Goal: Task Accomplishment & Management: Use online tool/utility

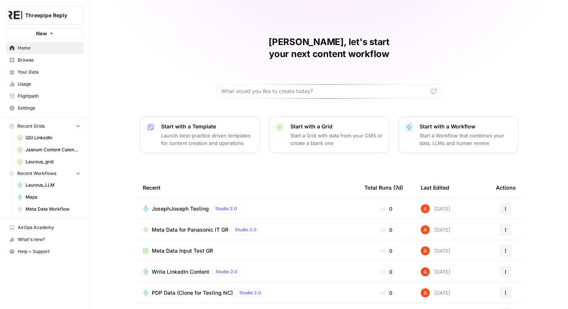
click at [33, 59] on span "Browse" at bounding box center [49, 60] width 63 height 7
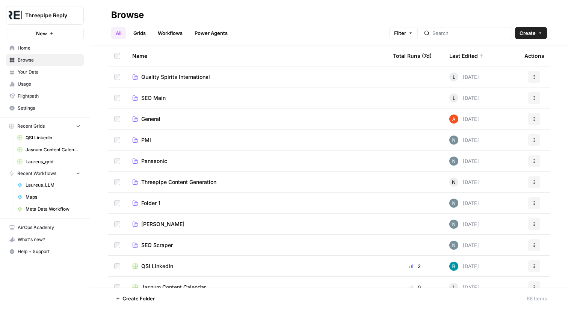
click at [145, 31] on link "Grids" at bounding box center [139, 33] width 21 height 12
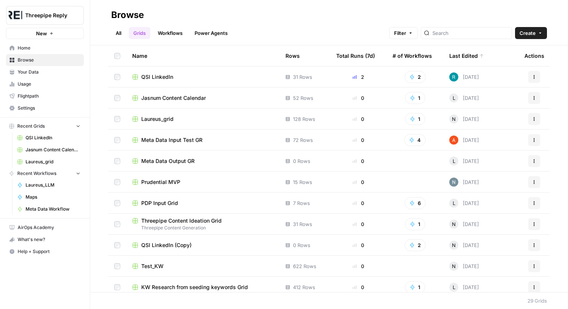
click at [164, 74] on span "QSI LinkedIn" at bounding box center [157, 77] width 32 height 8
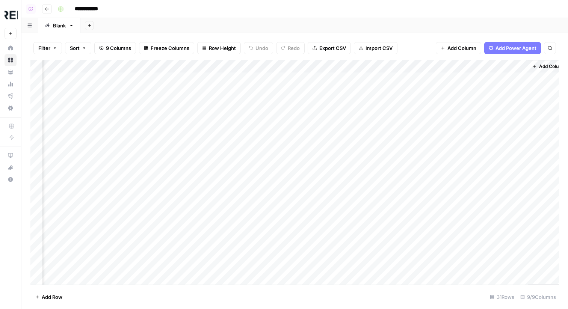
scroll to position [0, 190]
click at [324, 71] on div "Add Column" at bounding box center [294, 172] width 528 height 224
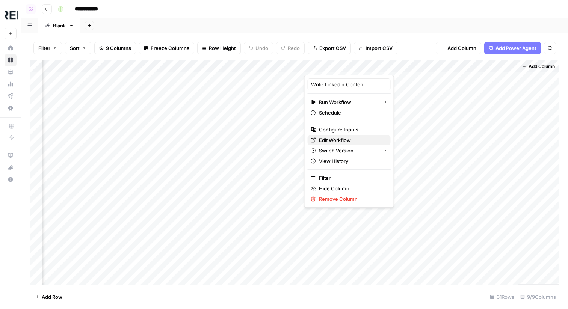
click at [331, 136] on span "Edit Workflow" at bounding box center [352, 140] width 66 height 8
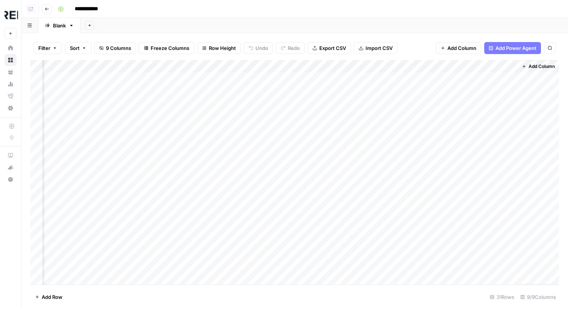
click at [543, 66] on span "Add Column" at bounding box center [541, 66] width 26 height 7
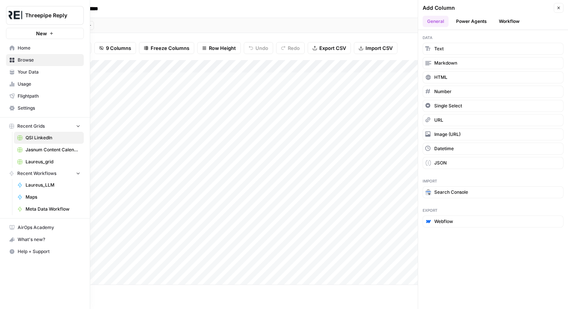
click at [21, 49] on span "Home" at bounding box center [49, 48] width 63 height 7
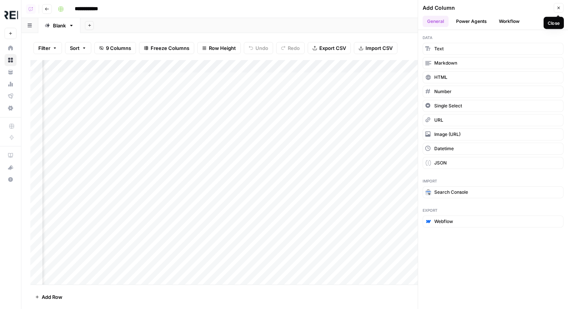
click at [556, 8] on icon "button" at bounding box center [558, 8] width 5 height 5
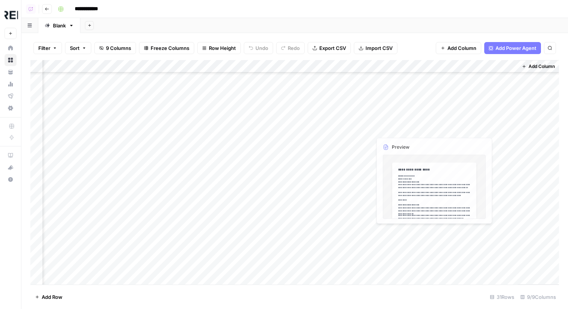
scroll to position [196, 190]
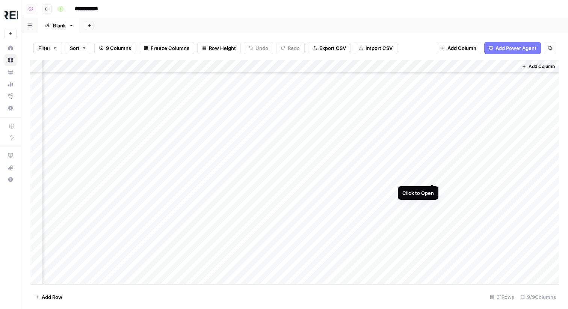
click at [431, 175] on div "Add Column" at bounding box center [294, 172] width 528 height 224
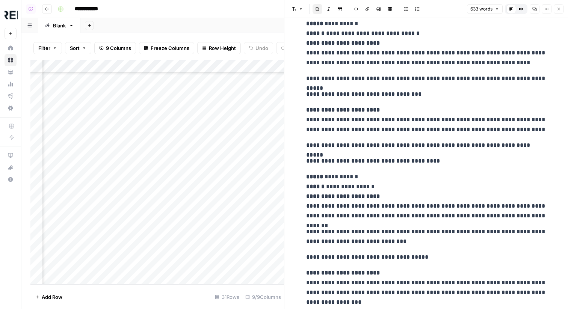
scroll to position [771, 0]
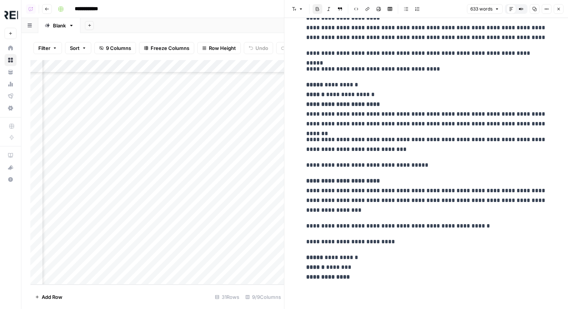
click at [559, 10] on icon "button" at bounding box center [558, 9] width 5 height 5
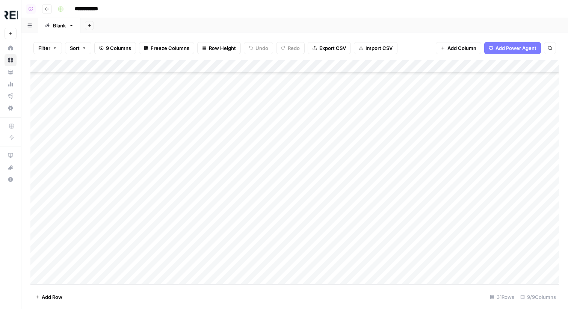
scroll to position [196, 190]
click at [9, 70] on link "Your Data" at bounding box center [11, 72] width 12 height 12
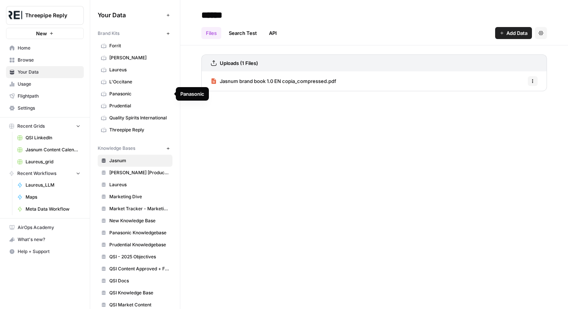
scroll to position [35, 0]
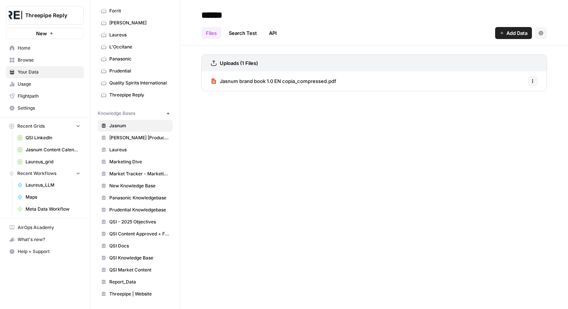
click at [170, 112] on icon "button" at bounding box center [168, 113] width 4 height 4
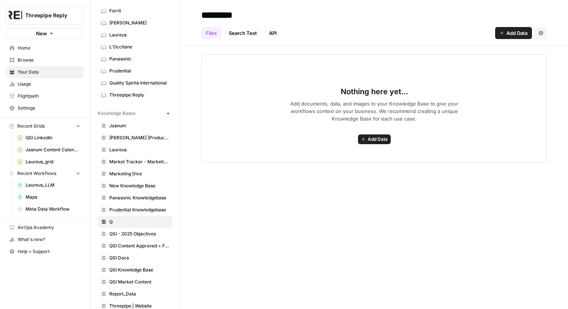
type input "*********"
click at [40, 47] on span "Home" at bounding box center [49, 48] width 63 height 7
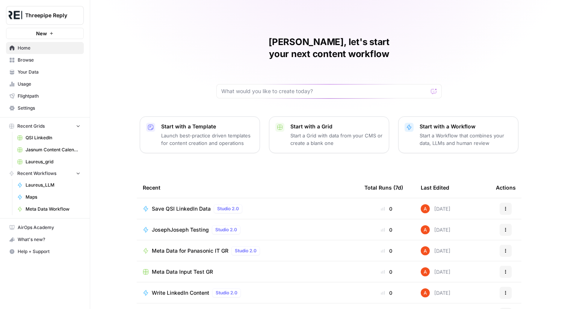
click at [57, 59] on span "Browse" at bounding box center [49, 60] width 63 height 7
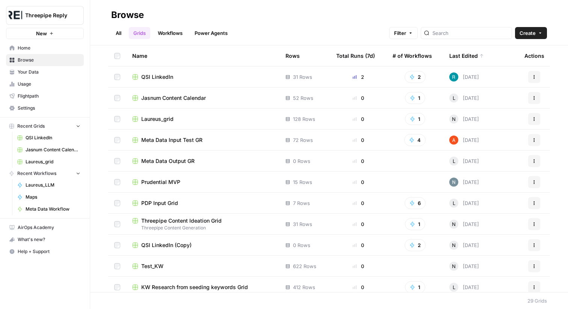
click at [164, 77] on span "QSI LinkedIn" at bounding box center [157, 77] width 32 height 8
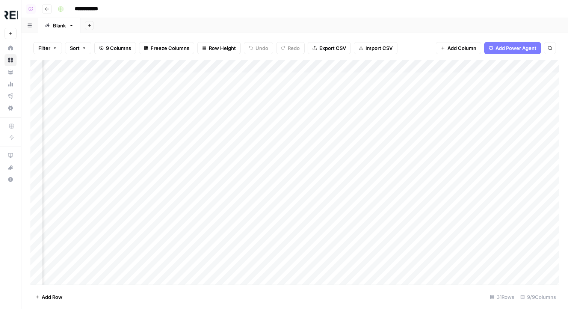
scroll to position [0, 190]
click at [537, 64] on span "Add Column" at bounding box center [541, 66] width 26 height 7
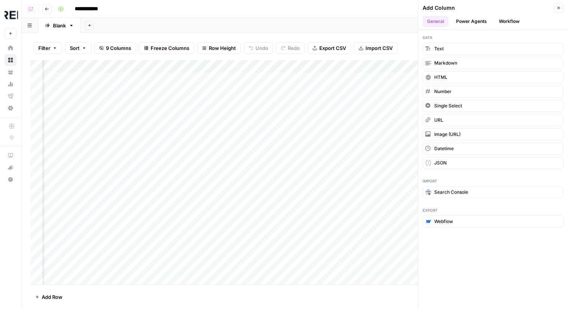
click at [501, 24] on button "Workflow" at bounding box center [509, 21] width 30 height 11
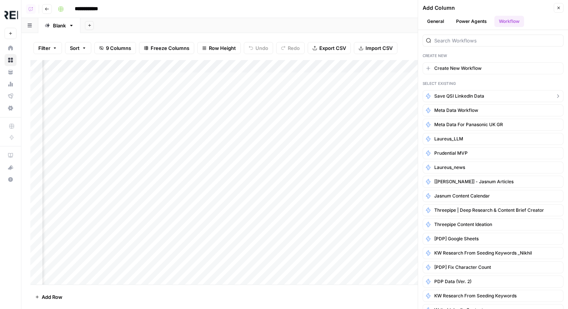
click at [465, 91] on button "Save QSI LinkedIn Data" at bounding box center [492, 96] width 141 height 12
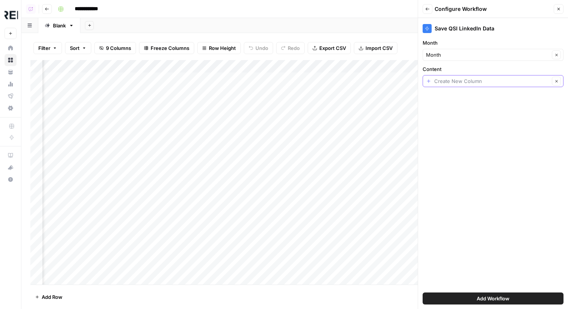
click at [474, 80] on input "Content" at bounding box center [491, 81] width 115 height 8
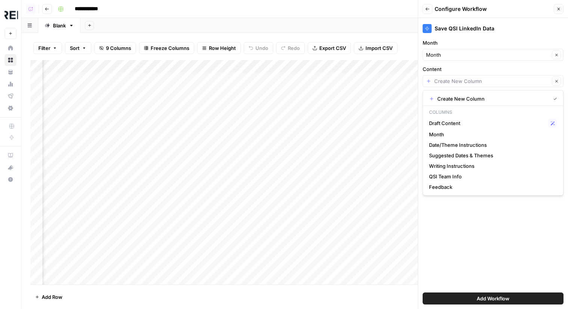
scroll to position [0, 298]
click at [456, 123] on span "Draft Content" at bounding box center [487, 123] width 116 height 8
type input "Draft Content"
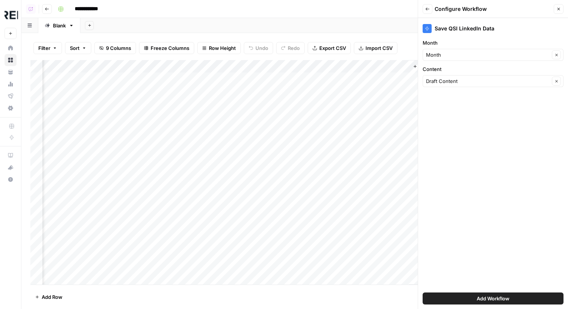
click at [483, 300] on span "Add Workflow" at bounding box center [492, 299] width 33 height 8
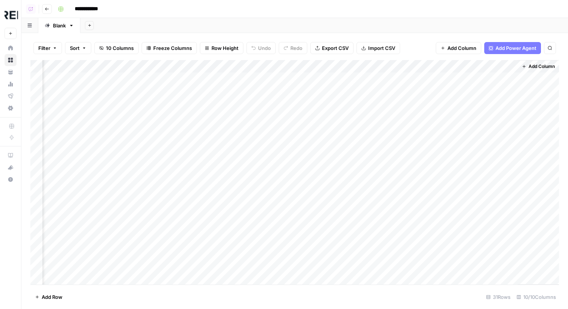
scroll to position [196, 257]
click at [441, 127] on div "Add Column" at bounding box center [294, 172] width 528 height 224
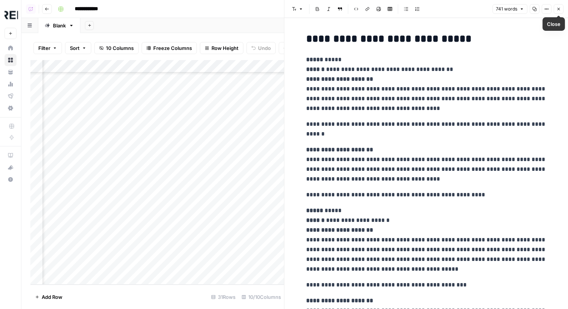
click at [560, 7] on icon "button" at bounding box center [558, 9] width 5 height 5
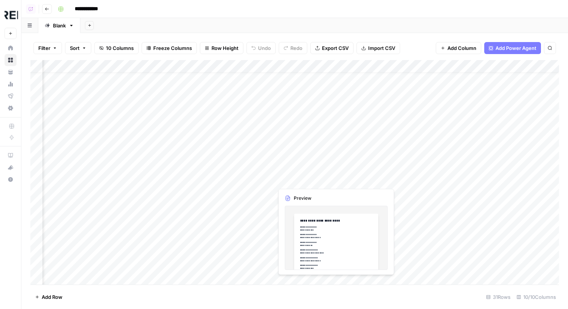
scroll to position [14, 257]
click at [474, 179] on div "Add Column" at bounding box center [294, 172] width 528 height 224
click at [421, 244] on div "Add Column" at bounding box center [294, 172] width 528 height 224
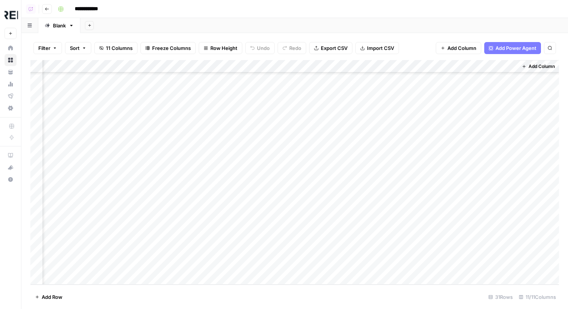
click at [197, 67] on div "Add Column" at bounding box center [294, 172] width 528 height 224
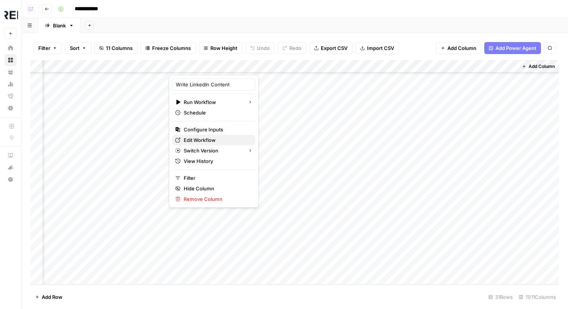
click at [208, 142] on span "Edit Workflow" at bounding box center [217, 140] width 66 height 8
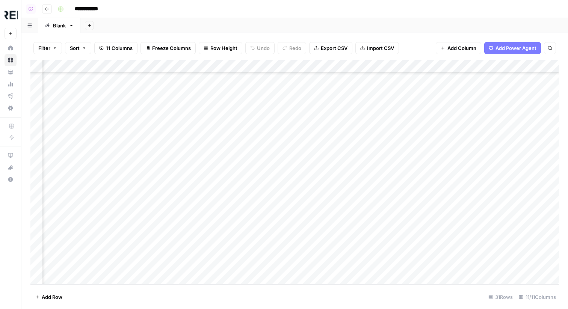
scroll to position [195, 84]
click at [265, 242] on div "Add Column" at bounding box center [294, 172] width 528 height 224
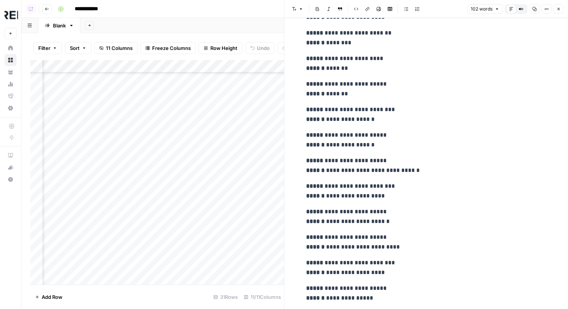
scroll to position [73, 0]
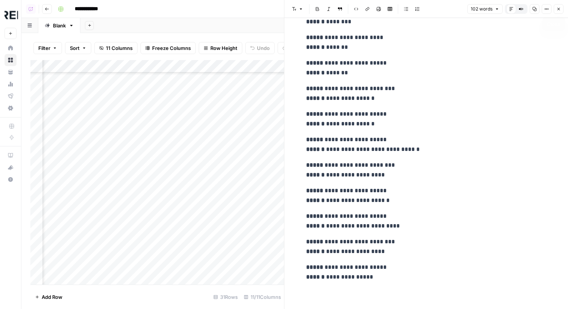
click at [561, 8] on button "Close" at bounding box center [558, 9] width 10 height 10
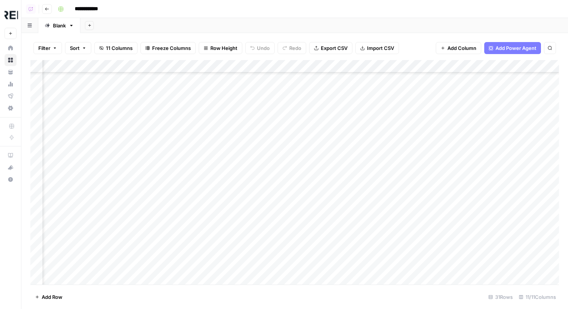
click at [147, 64] on div "Add Column" at bounding box center [294, 172] width 528 height 224
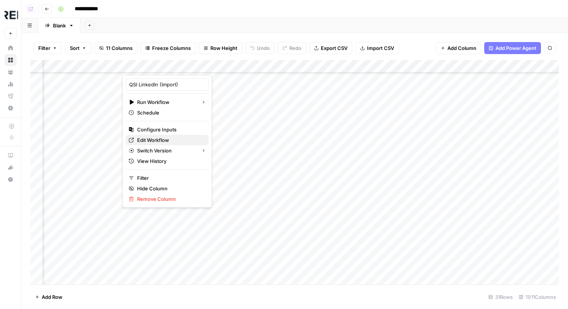
click at [159, 140] on span "Edit Workflow" at bounding box center [170, 140] width 66 height 8
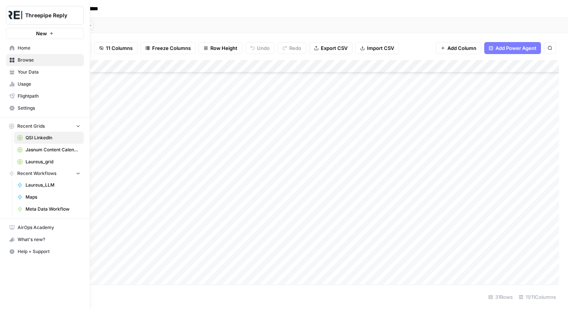
click at [26, 72] on span "Your Data" at bounding box center [49, 72] width 63 height 7
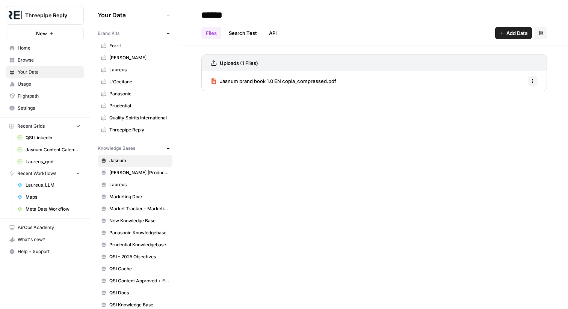
scroll to position [47, 0]
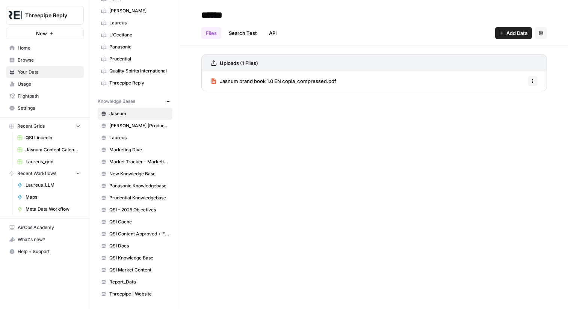
click at [145, 248] on span "QSI Docs" at bounding box center [139, 245] width 60 height 7
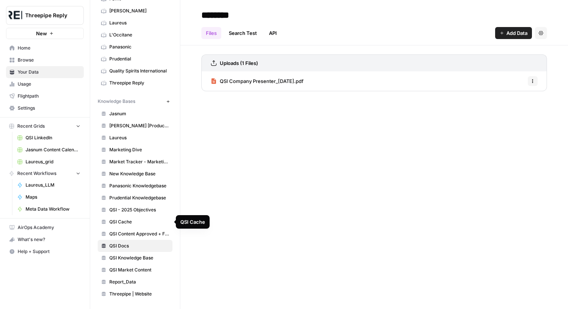
click at [145, 224] on span "QSI Cache" at bounding box center [139, 221] width 60 height 7
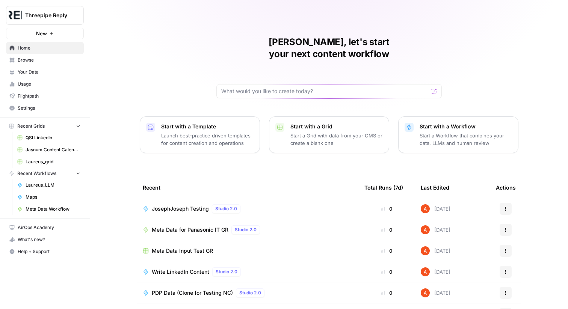
click at [41, 62] on span "Browse" at bounding box center [49, 60] width 63 height 7
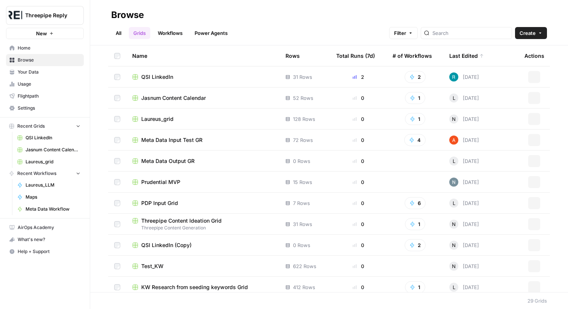
click at [180, 31] on link "Workflows" at bounding box center [170, 33] width 34 height 12
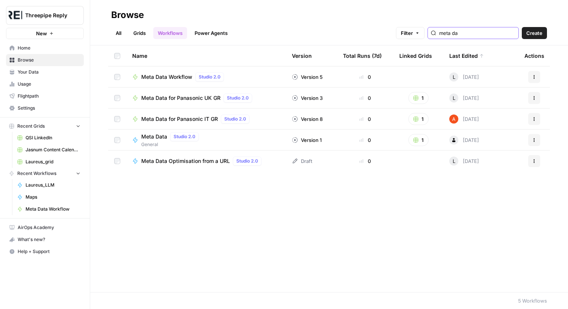
click at [507, 36] on input "meta da" at bounding box center [477, 33] width 76 height 8
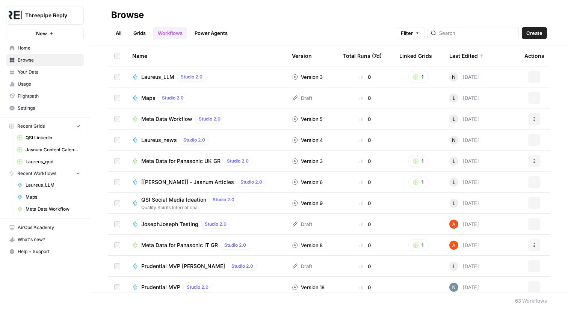
click at [528, 34] on span "Create" at bounding box center [534, 33] width 16 height 8
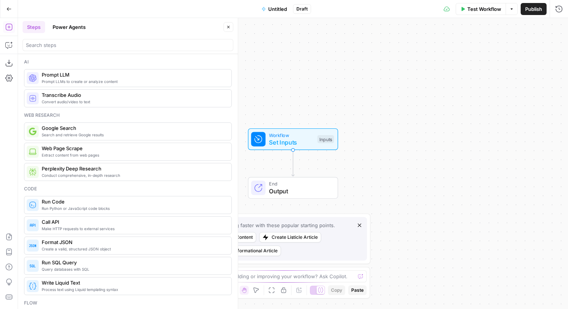
click at [277, 12] on span "Untitled" at bounding box center [277, 9] width 19 height 8
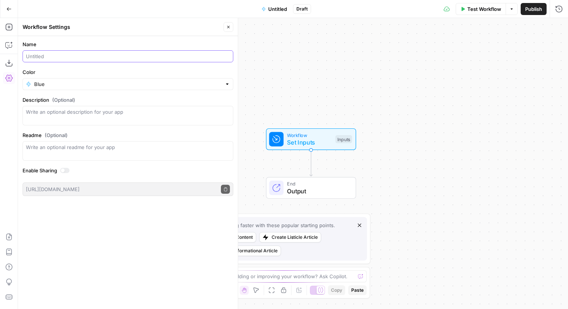
click at [90, 54] on input "Name" at bounding box center [128, 57] width 204 height 8
type input "Save QSI LinkedIn Data"
click at [227, 23] on button "Close" at bounding box center [228, 27] width 10 height 10
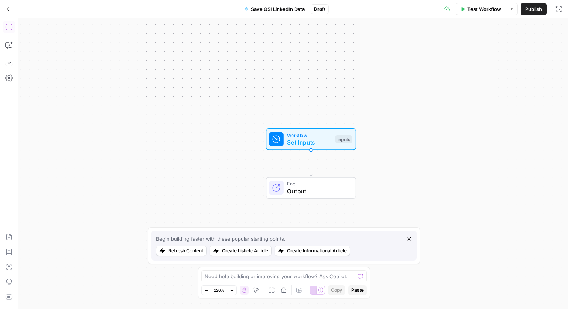
click at [8, 28] on icon "button" at bounding box center [9, 27] width 8 height 8
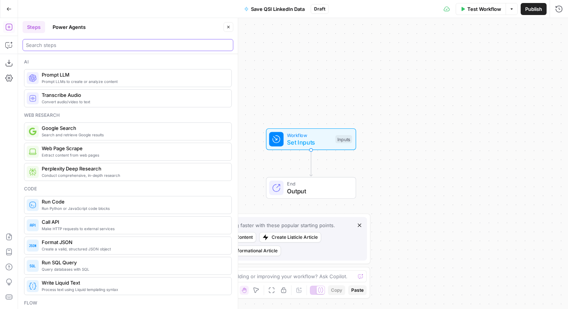
click at [196, 46] on input "search" at bounding box center [128, 45] width 204 height 8
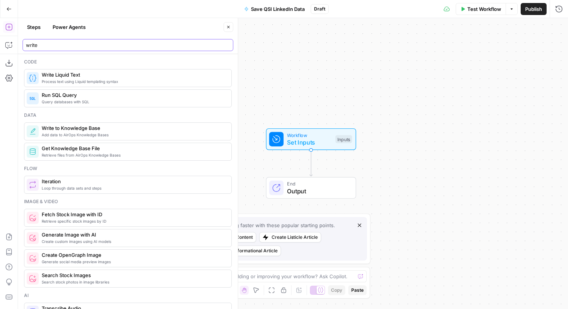
type input "write"
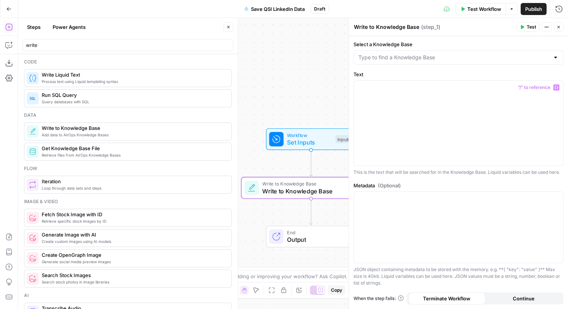
drag, startPoint x: 173, startPoint y: 129, endPoint x: 313, endPoint y: 96, distance: 144.2
click at [329, 141] on span "Set Inputs" at bounding box center [309, 142] width 45 height 9
click at [326, 149] on div "Workflow Set Inputs Inputs Test Step" at bounding box center [311, 140] width 90 height 22
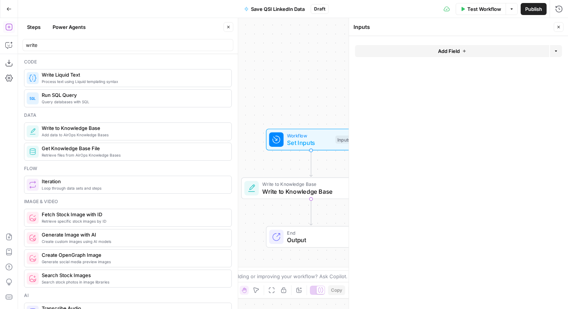
click at [425, 54] on button "Add Field" at bounding box center [452, 51] width 194 height 12
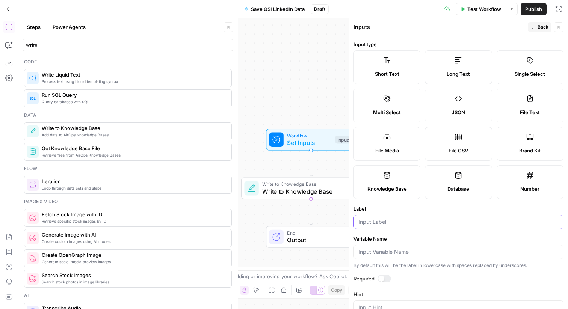
click at [398, 222] on input "Label" at bounding box center [458, 222] width 200 height 8
type input "Month"
click at [385, 279] on div at bounding box center [384, 279] width 14 height 8
click at [537, 29] on span "Back" at bounding box center [542, 27] width 11 height 7
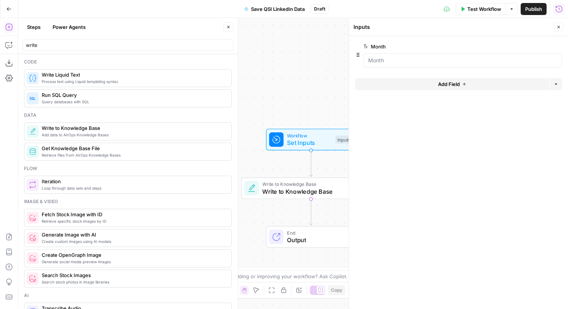
click at [513, 86] on button "Add Field" at bounding box center [452, 84] width 194 height 12
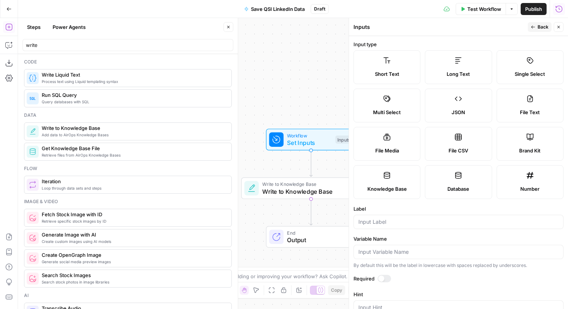
click at [446, 68] on label "Long Text" at bounding box center [458, 67] width 67 height 34
click at [389, 220] on input "Label" at bounding box center [458, 222] width 200 height 8
type input "Content"
click at [381, 278] on div at bounding box center [381, 279] width 6 height 6
click at [546, 28] on span "Back" at bounding box center [542, 27] width 11 height 7
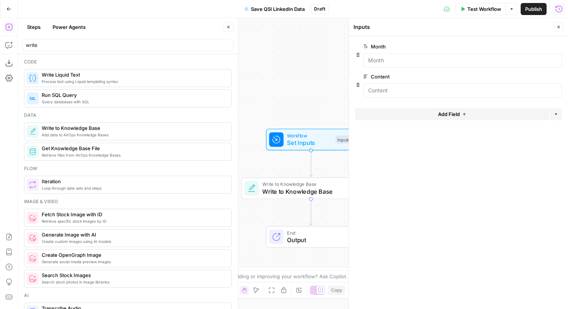
click at [558, 30] on button "Close" at bounding box center [558, 27] width 10 height 10
click at [336, 196] on div "Write to Knowledge Base Write to Knowledge Base Step 1 Copy step Delete step Ad…" at bounding box center [311, 189] width 140 height 22
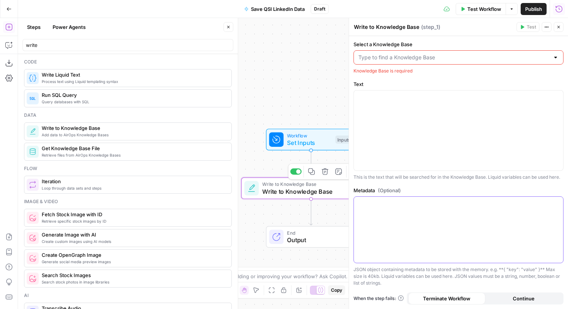
click at [360, 209] on div at bounding box center [458, 230] width 209 height 66
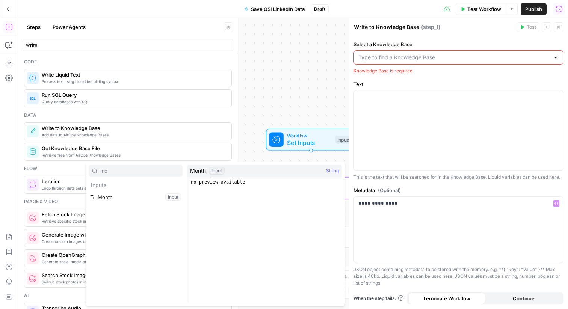
type input "mo"
click at [102, 197] on button "Select variable Month" at bounding box center [136, 197] width 94 height 12
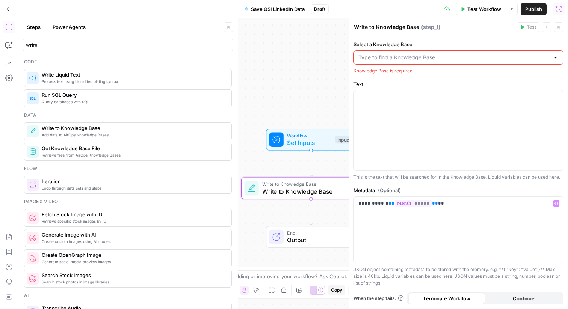
click at [437, 44] on label "Select a Knowledge Base" at bounding box center [458, 45] width 210 height 8
click at [437, 54] on input "Select a Knowledge Base" at bounding box center [453, 58] width 191 height 8
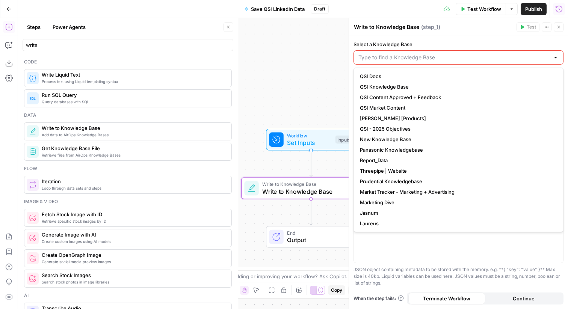
click at [422, 41] on label "Select a Knowledge Base" at bounding box center [458, 45] width 210 height 8
click at [422, 54] on input "Select a Knowledge Base" at bounding box center [453, 58] width 191 height 8
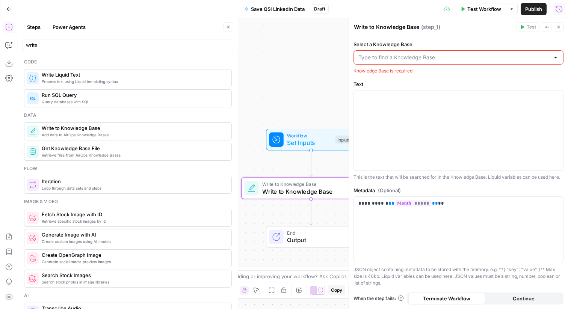
click at [395, 44] on label "Select a Knowledge Base" at bounding box center [458, 45] width 210 height 8
click at [395, 54] on input "Select a Knowledge Base" at bounding box center [453, 58] width 191 height 8
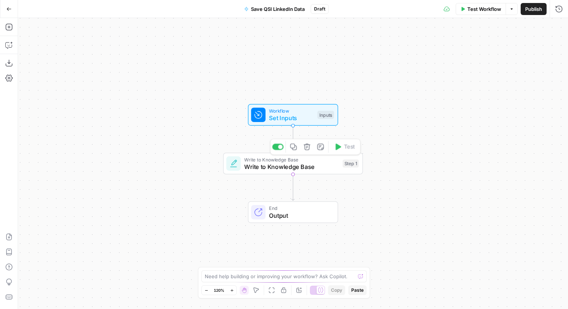
click at [314, 168] on span "Write to Knowledge Base" at bounding box center [291, 166] width 95 height 9
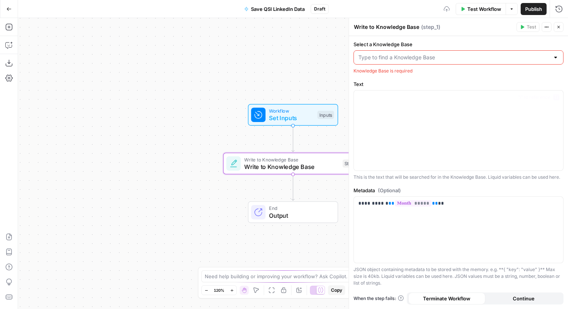
click at [419, 54] on input "Select a Knowledge Base" at bounding box center [453, 58] width 191 height 8
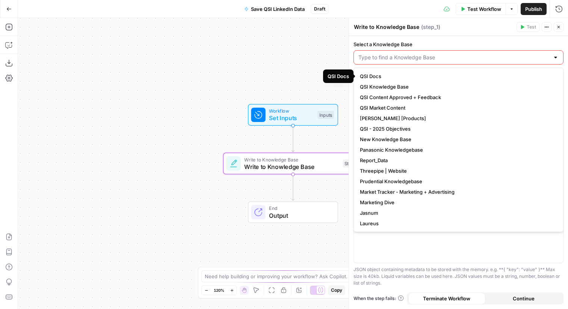
scroll to position [11, 0]
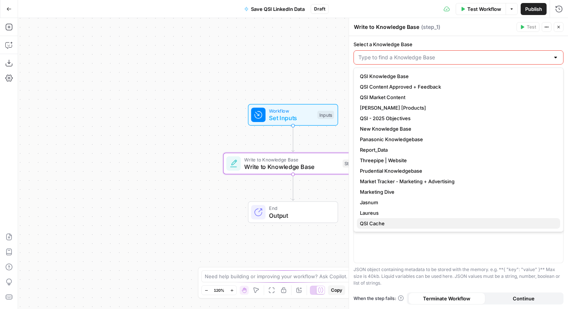
click at [402, 218] on button "QSI Cache" at bounding box center [458, 223] width 203 height 11
type input "QSI Cache"
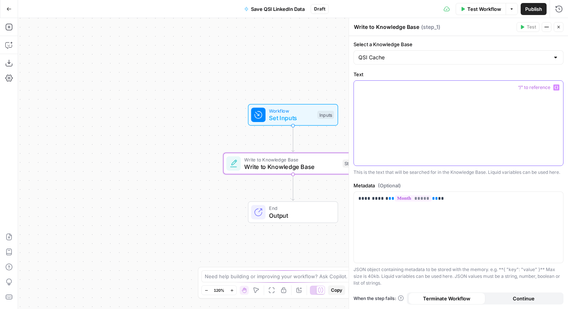
click at [421, 104] on div at bounding box center [458, 123] width 209 height 85
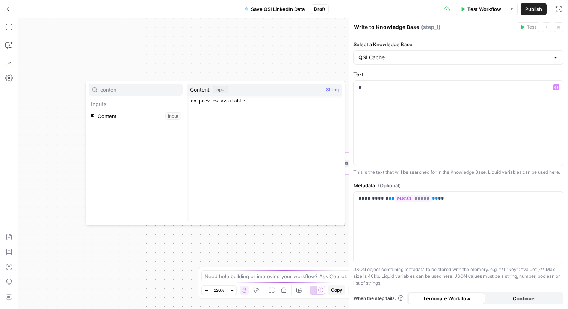
type input "conten"
click at [157, 114] on button "Select variable Content" at bounding box center [136, 116] width 94 height 12
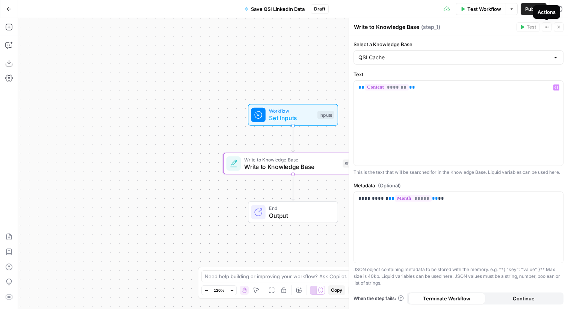
click at [557, 28] on icon "button" at bounding box center [558, 27] width 5 height 5
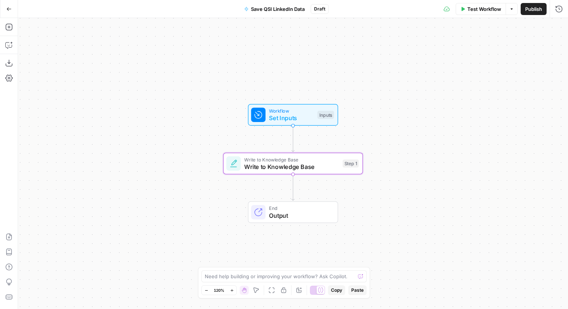
click at [529, 8] on span "Publish" at bounding box center [533, 9] width 17 height 8
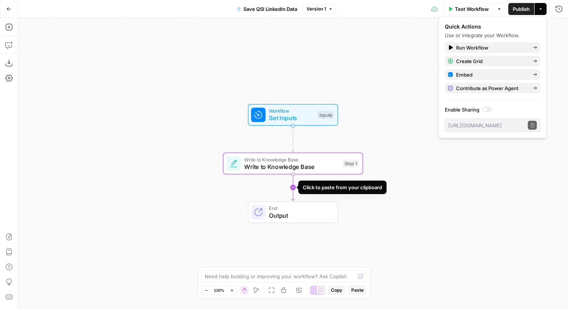
click at [292, 190] on icon "Edge from step_1 to end" at bounding box center [292, 187] width 3 height 26
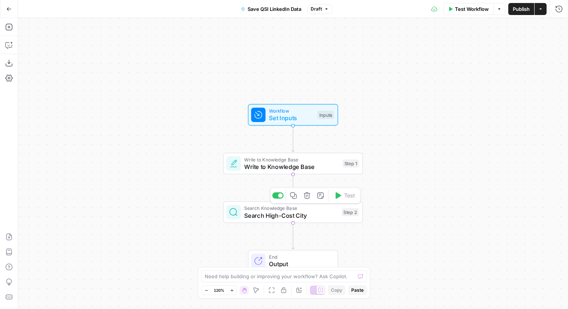
click at [306, 197] on icon "button" at bounding box center [306, 195] width 6 height 6
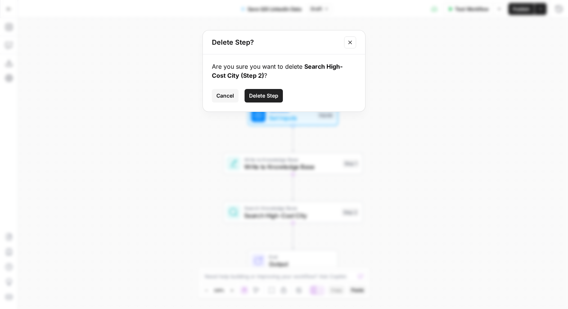
click at [265, 93] on span "Delete Step" at bounding box center [263, 96] width 29 height 8
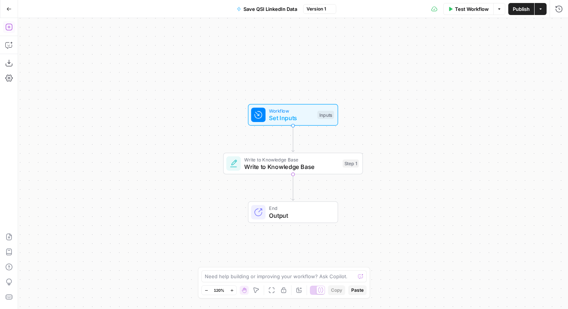
click at [12, 30] on icon "button" at bounding box center [9, 27] width 8 height 8
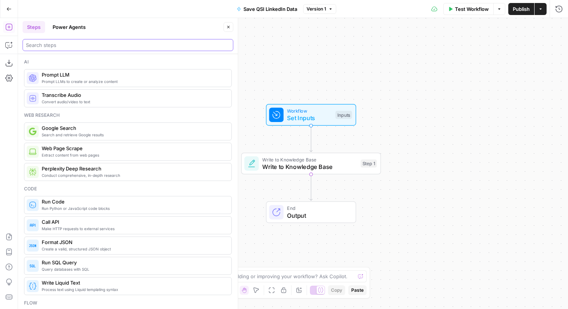
click at [105, 41] on input "search" at bounding box center [128, 45] width 204 height 8
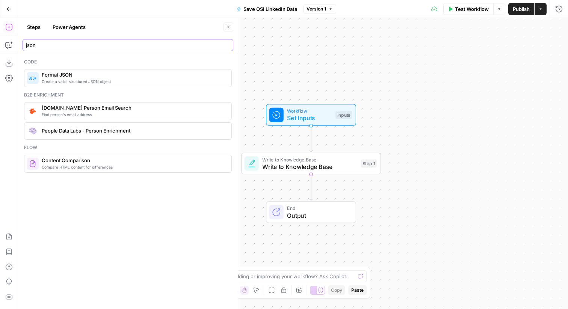
type input "json"
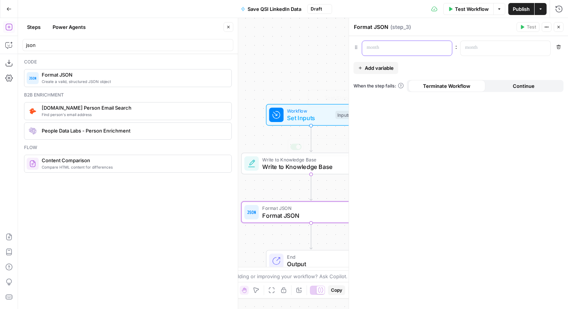
click at [404, 49] on p at bounding box center [400, 48] width 69 height 8
click at [230, 29] on icon "button" at bounding box center [228, 27] width 5 height 5
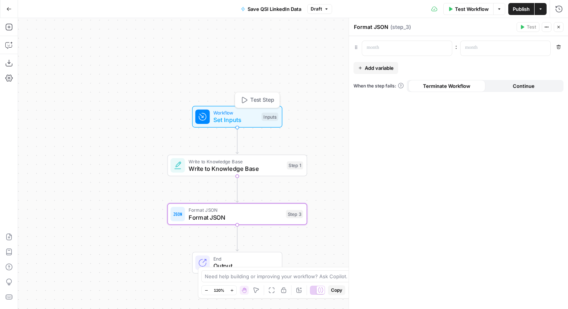
click at [274, 100] on button "Test Step" at bounding box center [256, 100] width 41 height 12
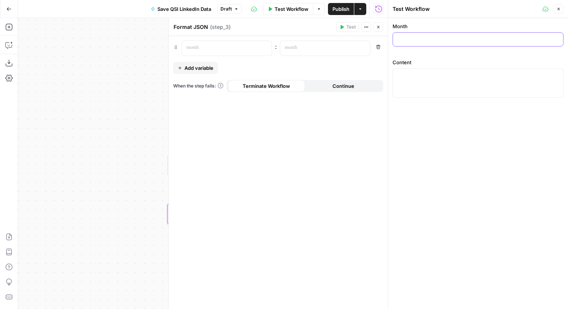
click at [420, 40] on input "Month" at bounding box center [477, 40] width 161 height 8
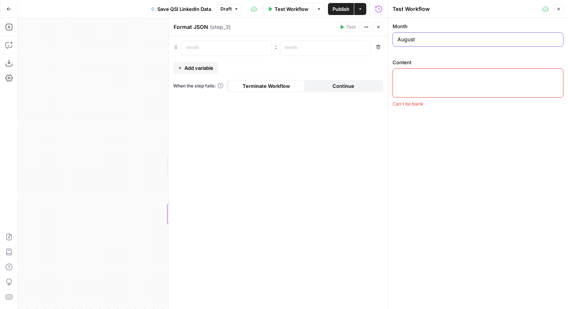
type input "August"
click at [452, 76] on textarea "Content" at bounding box center [477, 76] width 161 height 8
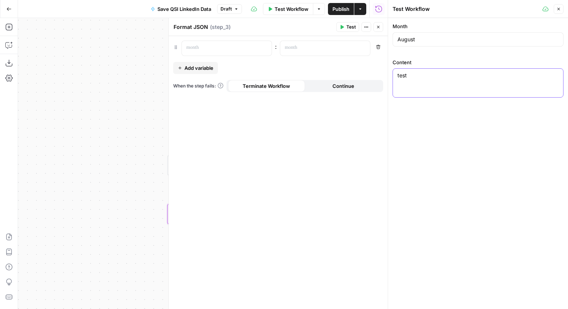
type textarea "test"
click at [369, 25] on button "Actions" at bounding box center [366, 27] width 10 height 10
click at [376, 26] on icon "button" at bounding box center [378, 27] width 5 height 5
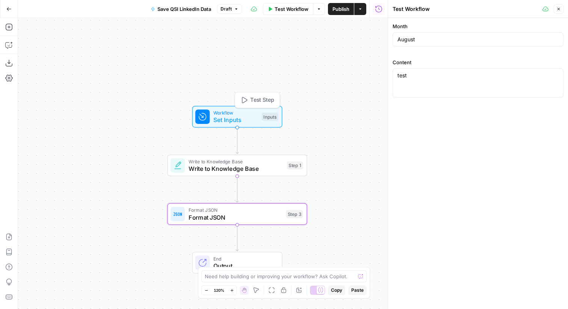
click at [265, 101] on span "Test Step" at bounding box center [262, 100] width 24 height 8
click at [560, 7] on icon "button" at bounding box center [558, 9] width 5 height 5
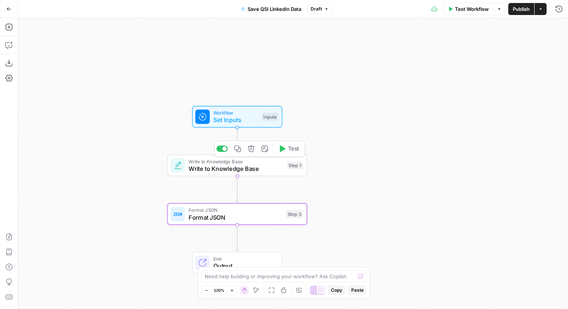
click at [288, 153] on button "Test" at bounding box center [288, 149] width 28 height 12
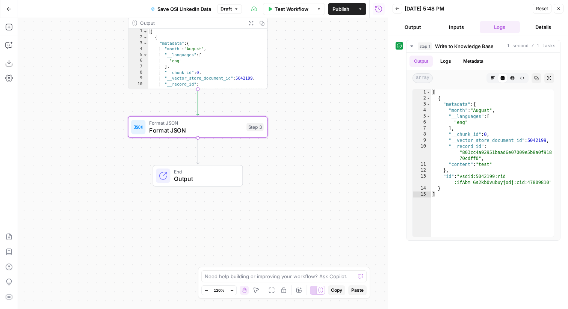
click at [244, 130] on div "Format JSON Format JSON Step 3 Copy step Delete step Add Note Test" at bounding box center [197, 126] width 133 height 15
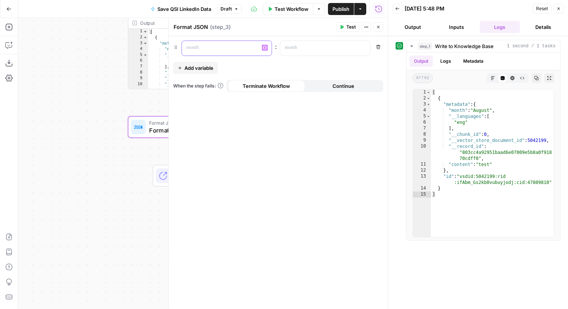
click at [235, 48] on p at bounding box center [220, 48] width 69 height 8
click at [310, 50] on p at bounding box center [319, 48] width 69 height 8
click at [560, 7] on icon "button" at bounding box center [558, 8] width 5 height 5
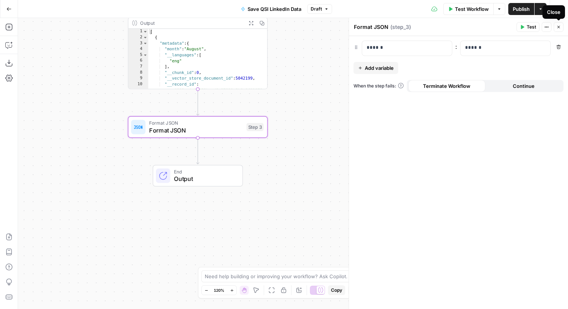
click at [560, 31] on button "Close" at bounding box center [558, 27] width 10 height 10
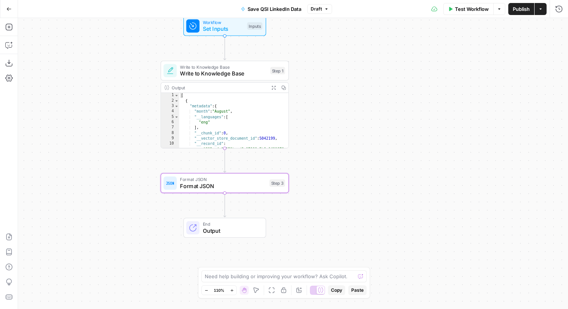
click at [523, 10] on span "Publish" at bounding box center [520, 9] width 17 height 8
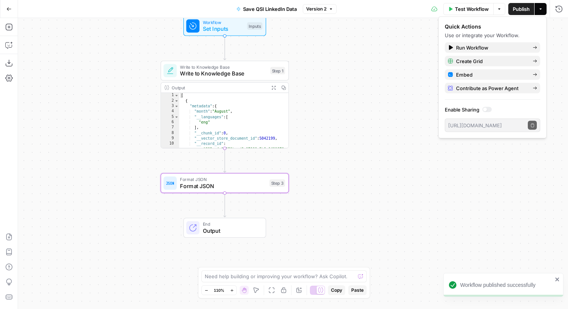
click at [265, 68] on span "Write to Knowledge Base" at bounding box center [223, 66] width 87 height 7
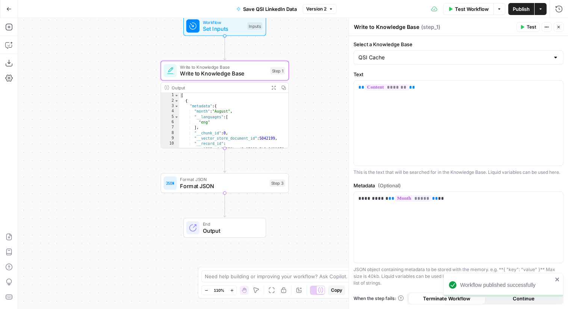
click at [557, 29] on icon "button" at bounding box center [558, 27] width 5 height 5
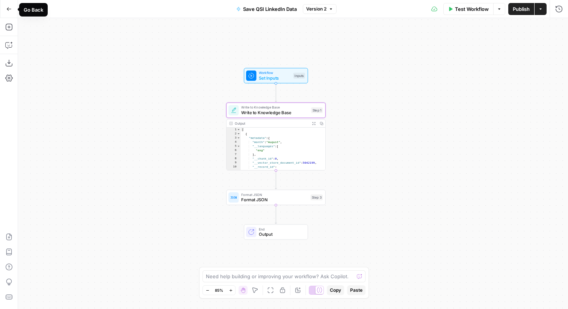
click at [15, 8] on button "Go Back" at bounding box center [9, 9] width 14 height 14
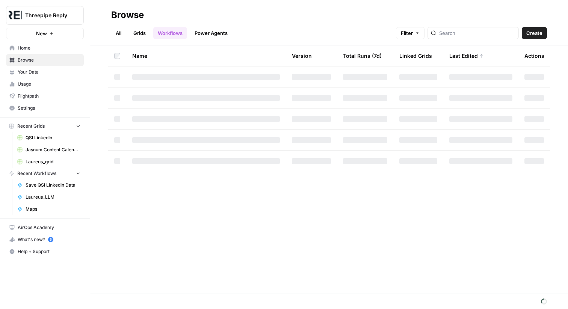
click at [37, 66] on link "Your Data" at bounding box center [45, 72] width 78 height 12
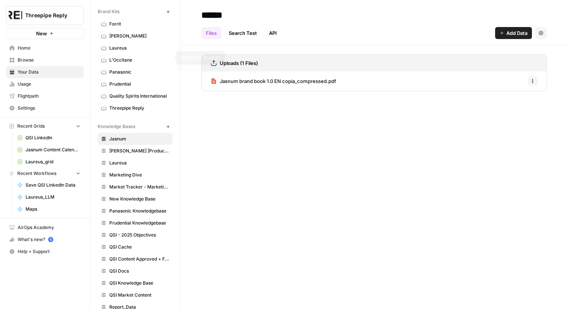
scroll to position [47, 0]
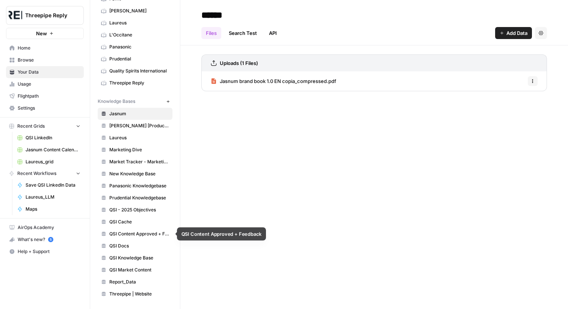
click at [133, 224] on span "QSI Cache" at bounding box center [139, 221] width 60 height 7
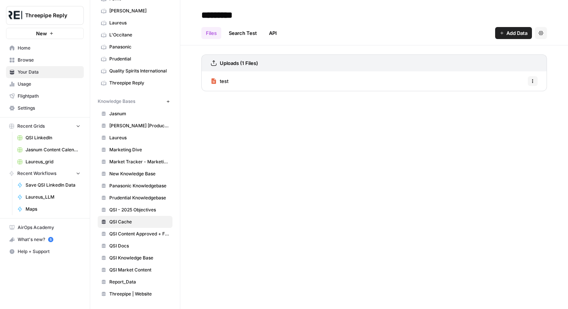
click at [531, 81] on icon "button" at bounding box center [532, 81] width 5 height 5
click at [521, 95] on span "Delete File" at bounding box center [515, 98] width 24 height 8
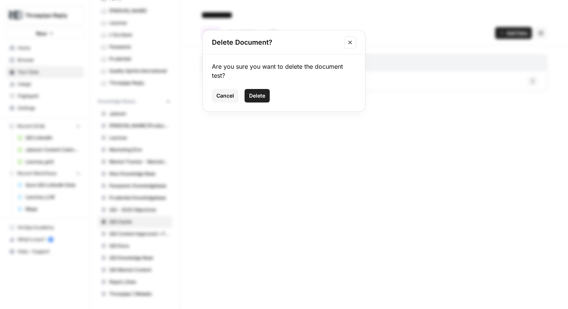
click at [252, 95] on span "Delete" at bounding box center [257, 96] width 16 height 8
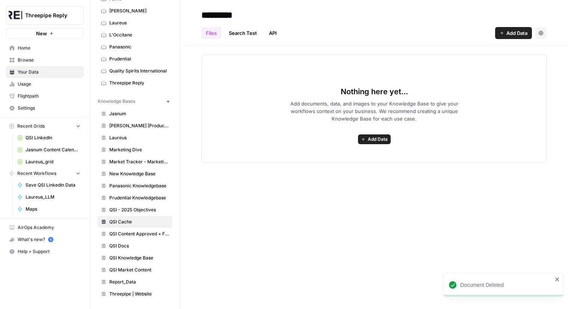
click at [27, 45] on span "Home" at bounding box center [49, 48] width 63 height 7
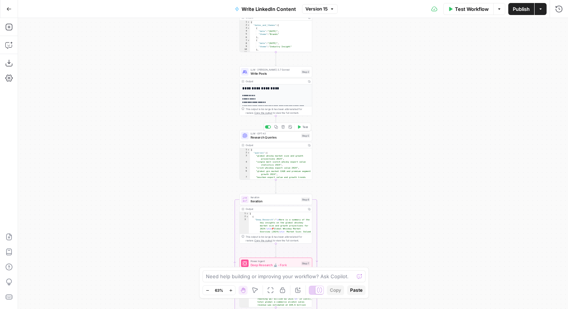
click at [296, 138] on span "Research Queries" at bounding box center [274, 137] width 49 height 5
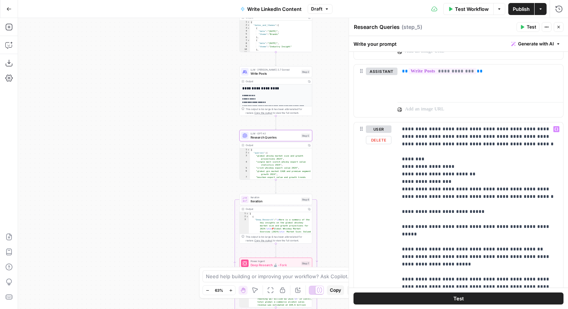
scroll to position [934, 0]
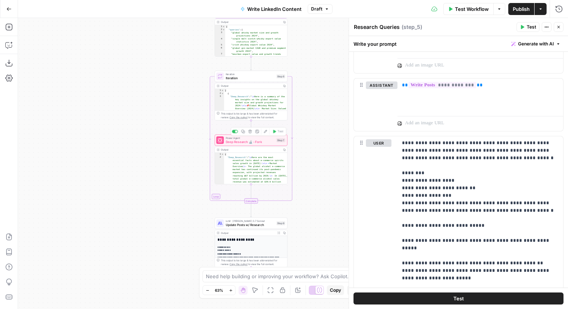
click at [272, 144] on span "Deep Research 🔬 - Fork" at bounding box center [250, 141] width 49 height 5
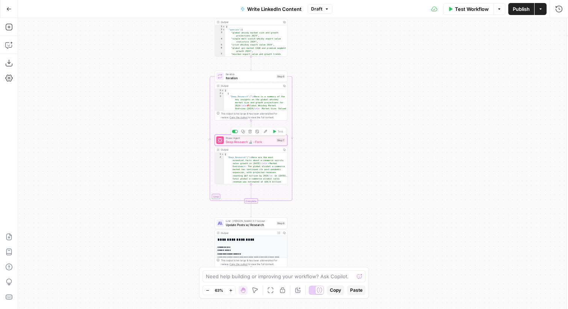
type textarea "Deep Research 🔬 - Fork"
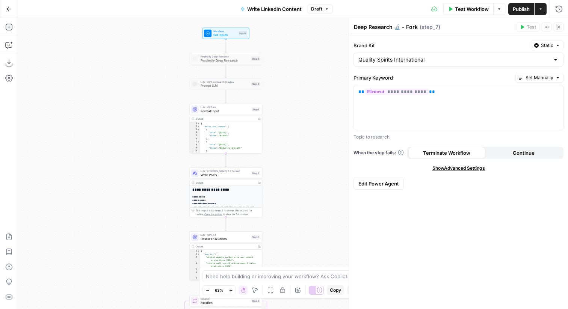
click at [210, 114] on div "LLM · GPT-4o Format Input Step 1 Copy step Delete step Add Note Test" at bounding box center [225, 109] width 73 height 11
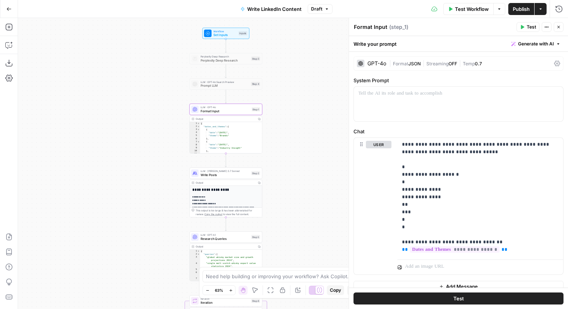
scroll to position [9, 0]
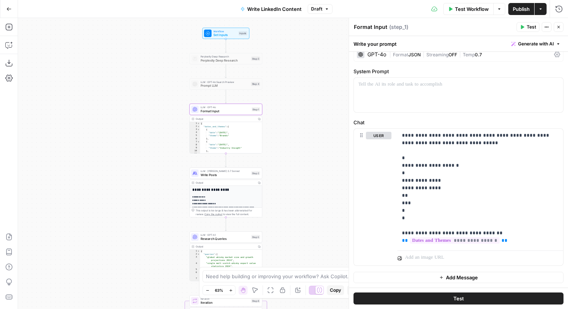
click at [247, 174] on span "Write Posts" at bounding box center [224, 174] width 49 height 5
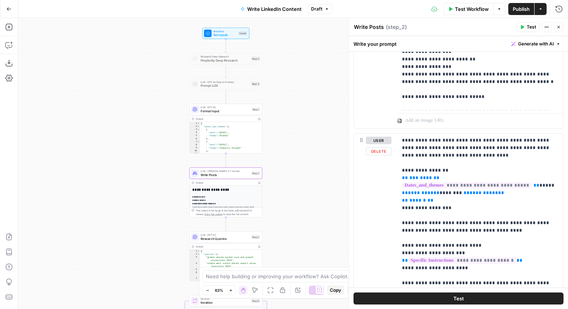
scroll to position [745, 0]
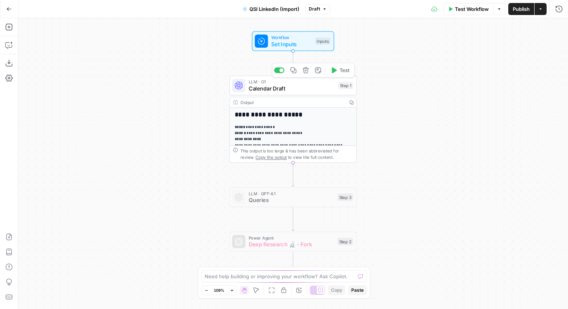
click at [242, 87] on icon at bounding box center [239, 85] width 8 height 8
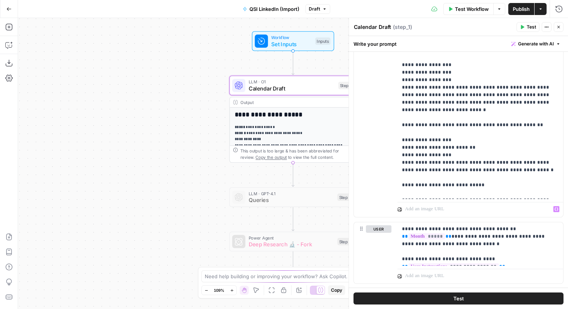
scroll to position [616, 0]
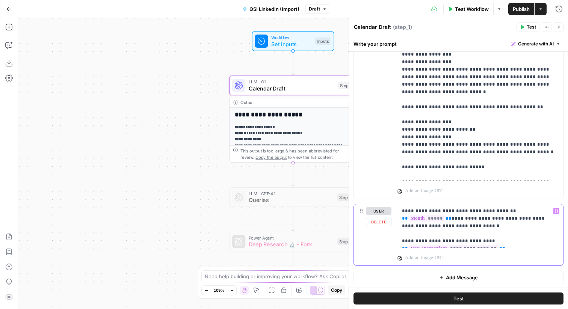
click at [468, 232] on p "**********" at bounding box center [480, 226] width 157 height 38
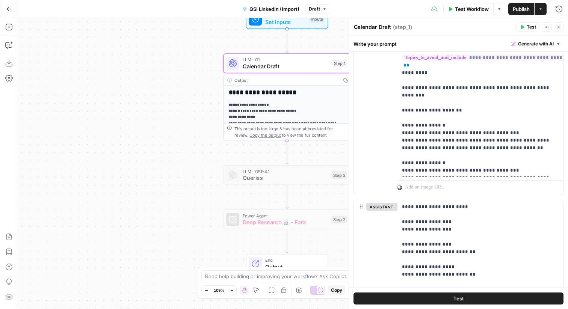
scroll to position [391, 0]
